Goal: Task Accomplishment & Management: Use online tool/utility

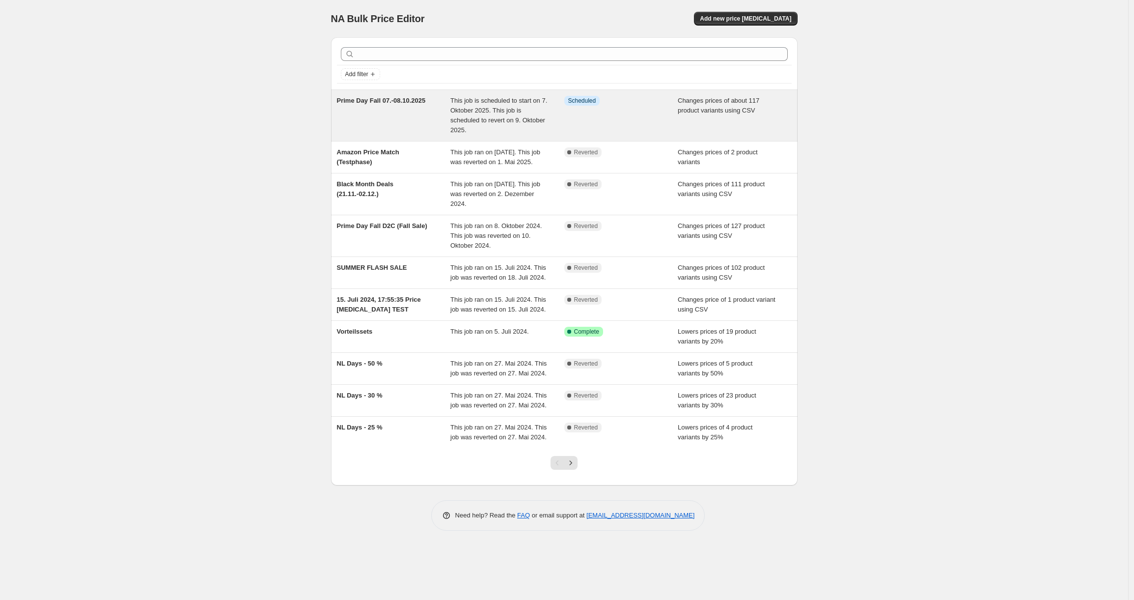
click at [460, 101] on span "This job is scheduled to start on 7. Oktober 2025. This job is scheduled to rev…" at bounding box center [498, 115] width 97 height 37
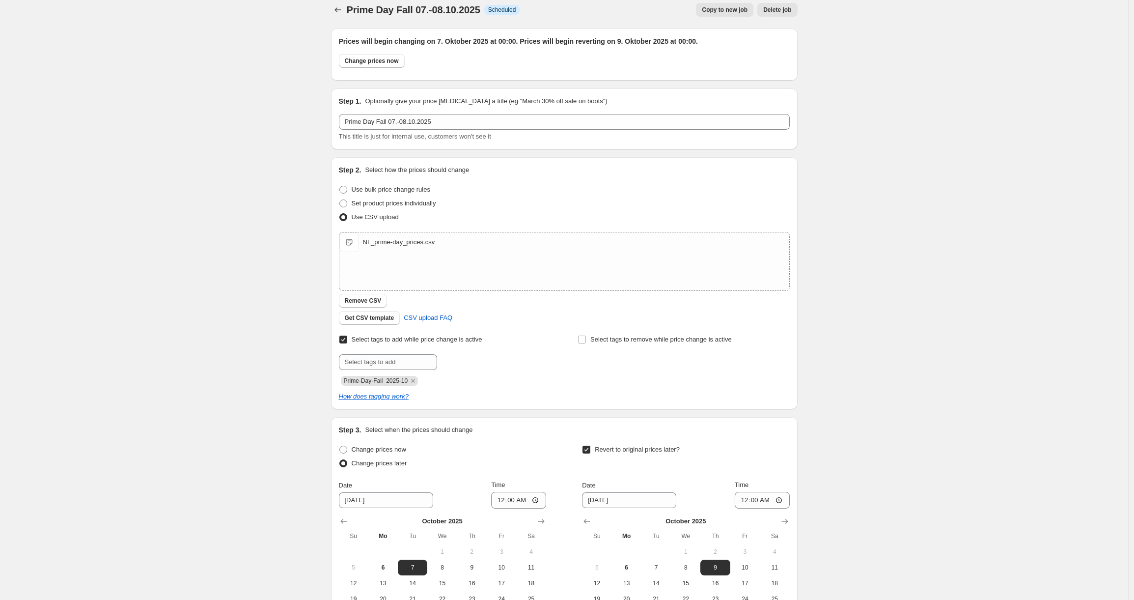
scroll to position [16, 0]
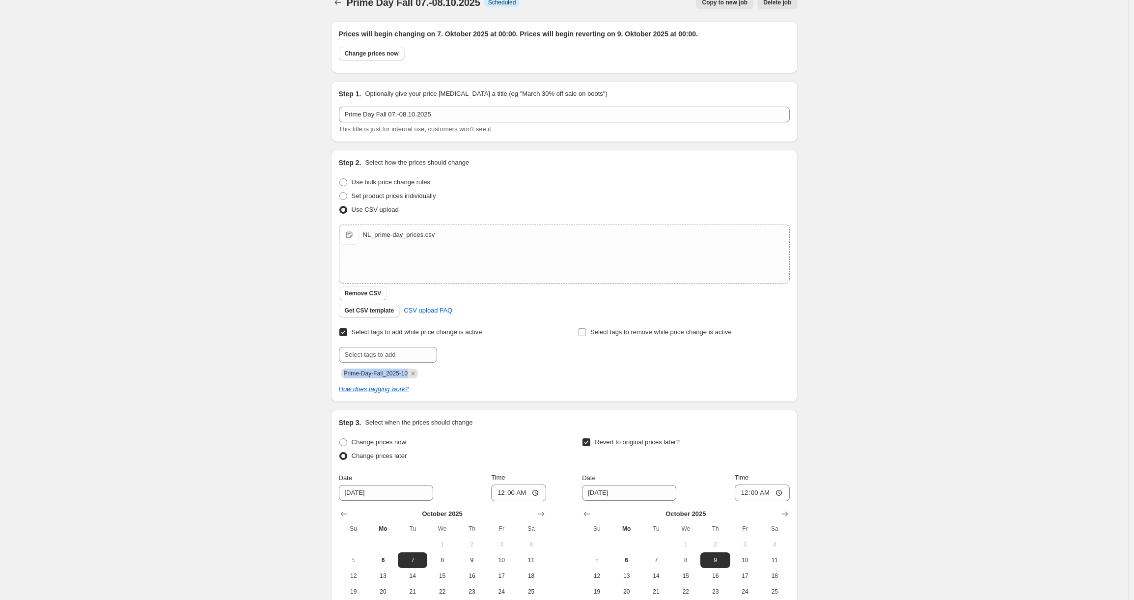
drag, startPoint x: 346, startPoint y: 373, endPoint x: 415, endPoint y: 374, distance: 69.7
click at [408, 374] on span "Prime-Day-Fall_2025-10" at bounding box center [376, 373] width 64 height 7
copy span "Prime-Day-Fall_2025-10"
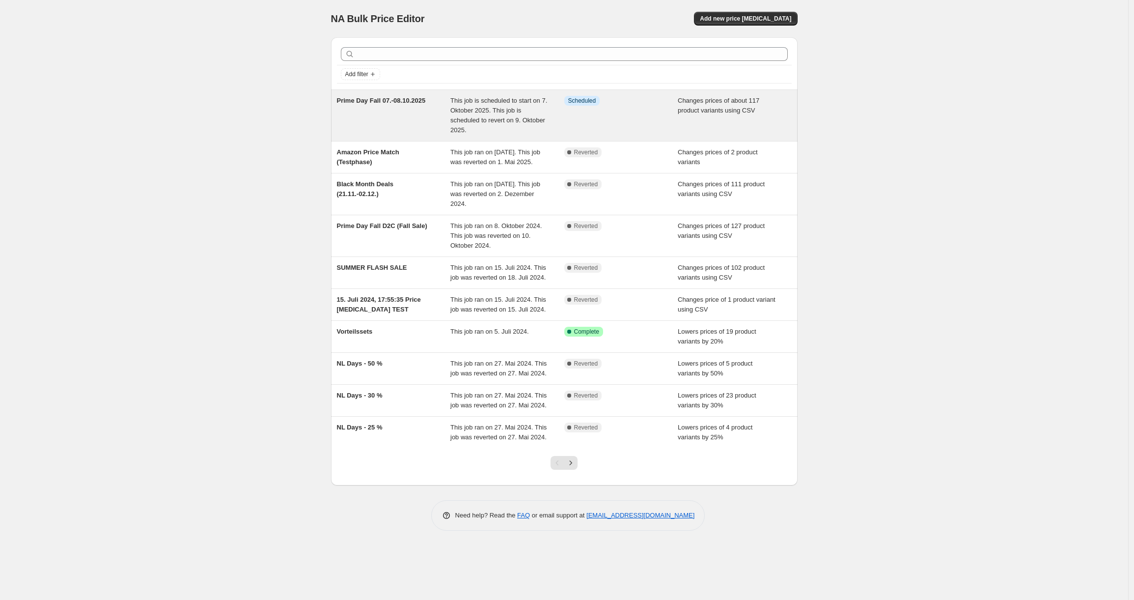
click at [480, 101] on span "This job is scheduled to start on 7. Oktober 2025. This job is scheduled to rev…" at bounding box center [498, 115] width 97 height 37
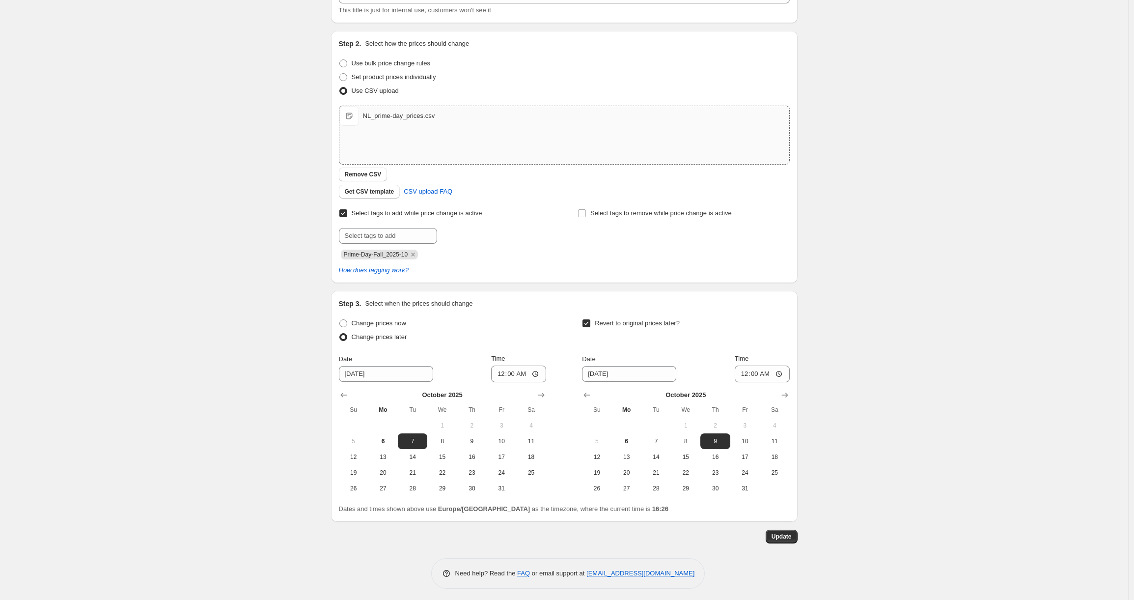
scroll to position [138, 0]
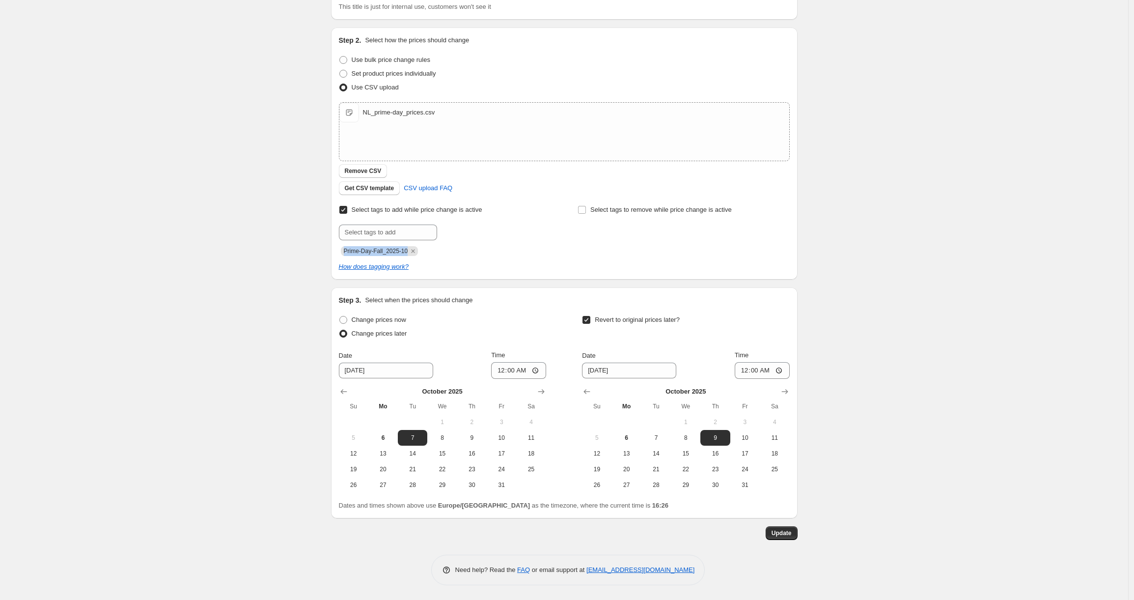
drag, startPoint x: 415, startPoint y: 251, endPoint x: 337, endPoint y: 251, distance: 78.1
click at [337, 251] on div "Step 2. Select how the prices should change Use bulk price change rules Set pro…" at bounding box center [564, 153] width 467 height 252
copy span "Prime-Day-Fall_2025-10"
